Goal: Task Accomplishment & Management: Manage account settings

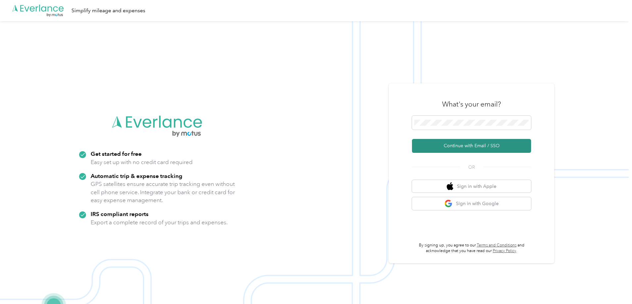
click at [463, 142] on button "Continue with Email / SSO" at bounding box center [471, 146] width 119 height 14
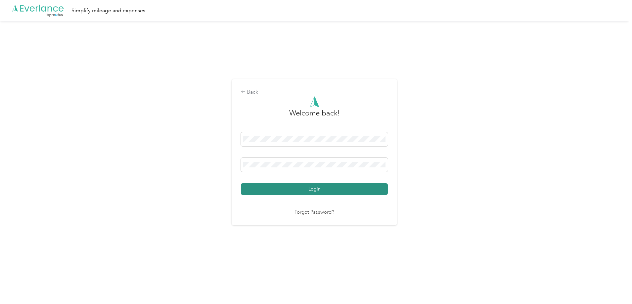
click at [295, 190] on button "Login" at bounding box center [314, 189] width 147 height 12
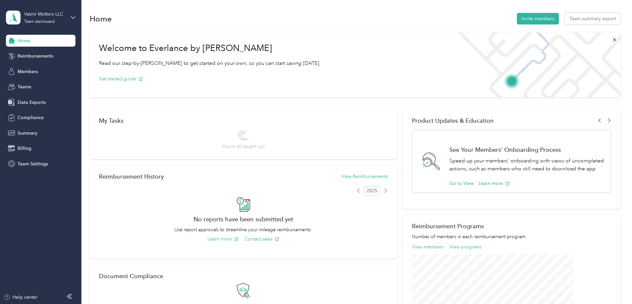
click at [45, 39] on div "Home" at bounding box center [40, 41] width 69 height 12
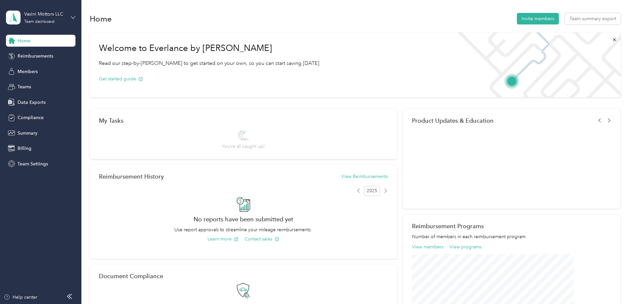
click at [72, 19] on icon at bounding box center [73, 17] width 5 height 5
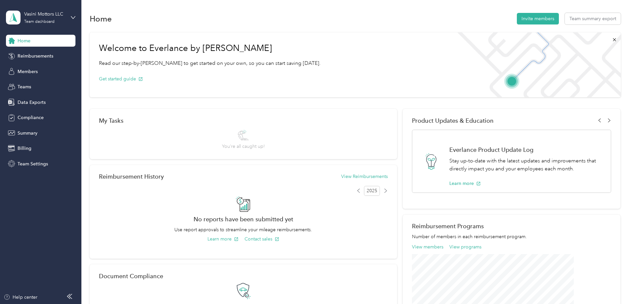
click at [20, 69] on div "Personal dashboard" at bounding box center [33, 68] width 42 height 7
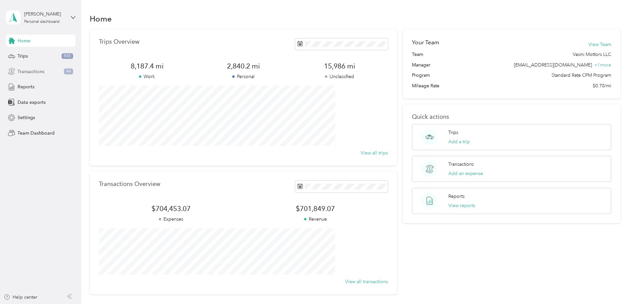
click at [25, 70] on span "Transactions" at bounding box center [31, 71] width 27 height 7
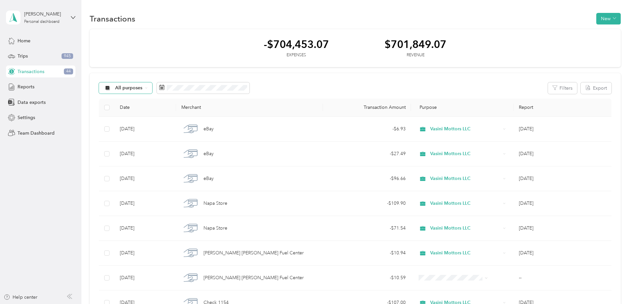
click at [143, 86] on span "All purposes" at bounding box center [128, 88] width 27 height 5
click at [170, 112] on span "Unclassified" at bounding box center [179, 111] width 40 height 7
